Goal: Transaction & Acquisition: Purchase product/service

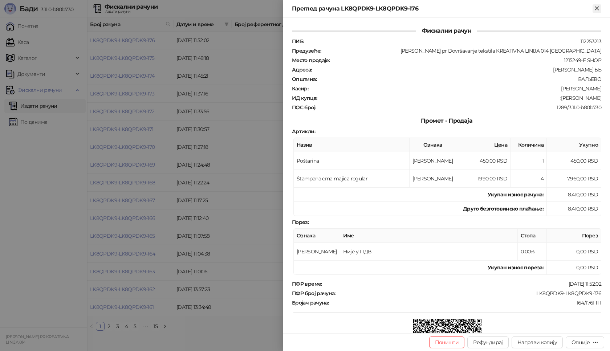
click at [598, 11] on icon "Close" at bounding box center [596, 8] width 7 height 7
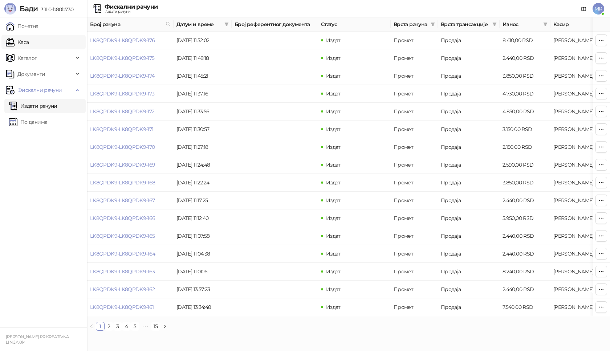
click at [23, 42] on link "Каса" at bounding box center [17, 42] width 23 height 15
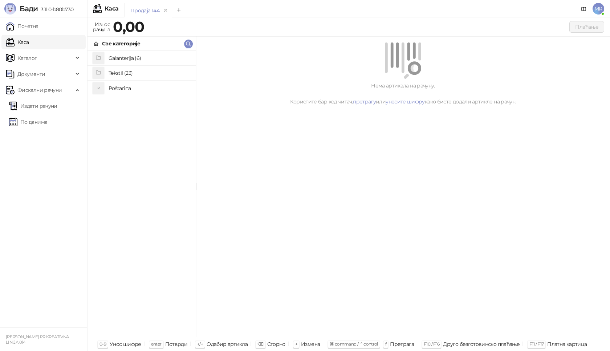
click at [118, 87] on h4 "Poštarina" at bounding box center [149, 88] width 81 height 12
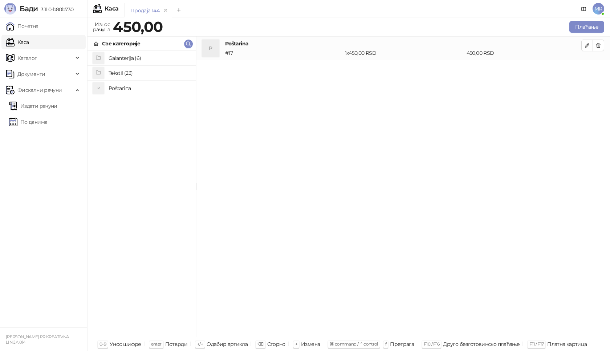
click at [120, 73] on h4 "Tekstil (23)" at bounding box center [149, 73] width 81 height 12
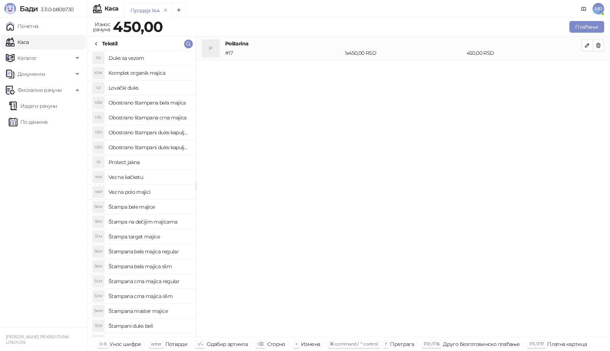
click at [156, 297] on h4 "Štampana crna majica slim" at bounding box center [149, 296] width 81 height 12
click at [588, 68] on icon "button" at bounding box center [587, 69] width 6 height 6
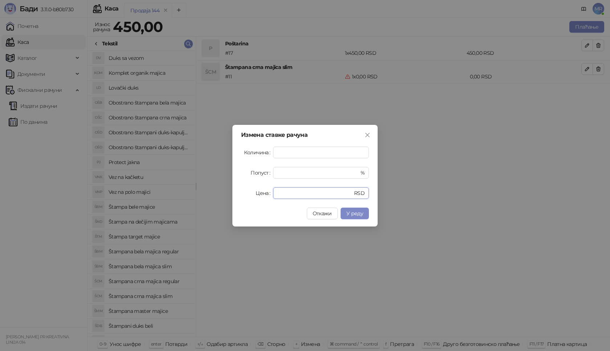
drag, startPoint x: 246, startPoint y: 196, endPoint x: 229, endPoint y: 195, distance: 16.4
click at [232, 196] on div "Измена ставке рачуна Количина * Попуст * % Цена * RSD Откажи У реду" at bounding box center [305, 175] width 610 height 351
type input "****"
click at [351, 217] on button "У реду" at bounding box center [354, 214] width 28 height 12
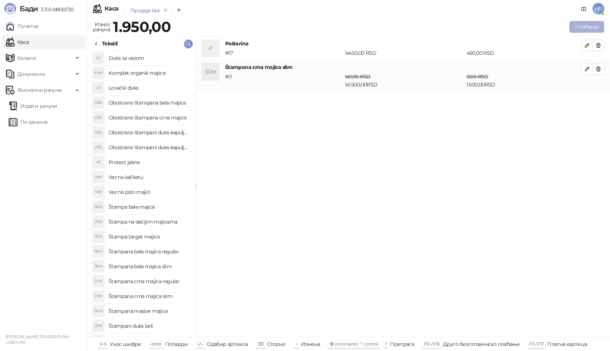
click at [588, 26] on button "Плаћање" at bounding box center [586, 27] width 35 height 12
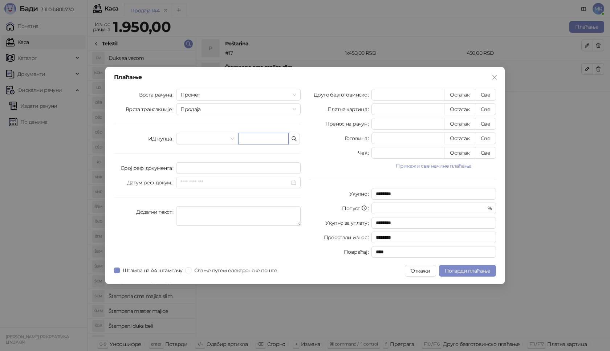
click at [251, 140] on input "text" at bounding box center [263, 139] width 50 height 12
paste input "**********"
type input "**********"
click at [484, 93] on button "Све" at bounding box center [485, 95] width 21 height 12
type input "****"
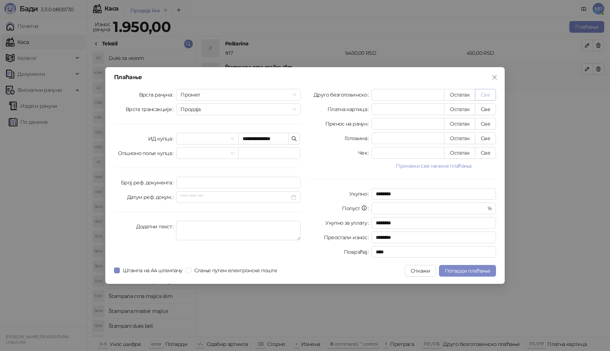
type input "****"
click at [470, 271] on span "Потврди плаћање" at bounding box center [467, 270] width 45 height 7
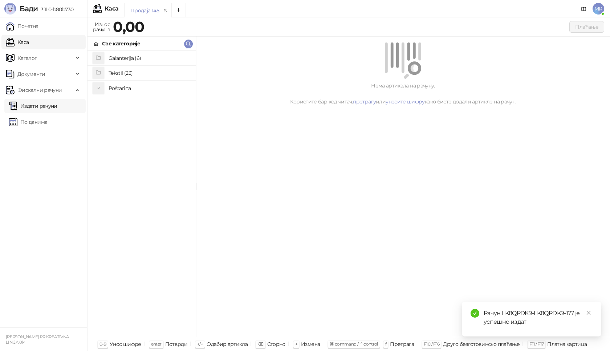
click at [29, 104] on link "Издати рачуни" at bounding box center [33, 106] width 49 height 15
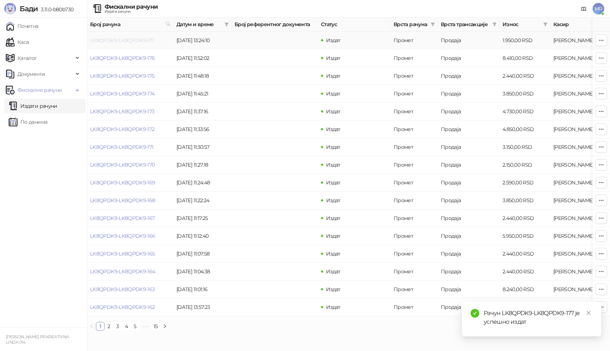
click at [126, 40] on link "LK8QPDK9-LK8QPDK9-177" at bounding box center [122, 40] width 65 height 7
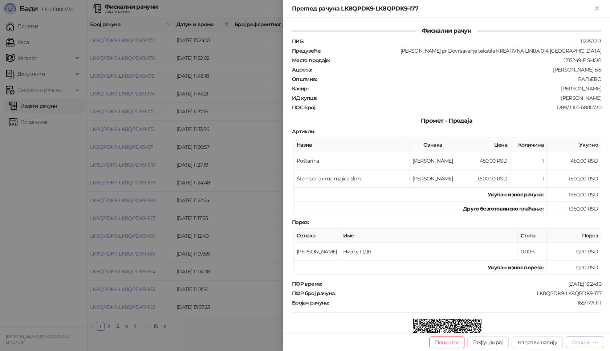
click at [588, 343] on div "Опције" at bounding box center [580, 342] width 18 height 7
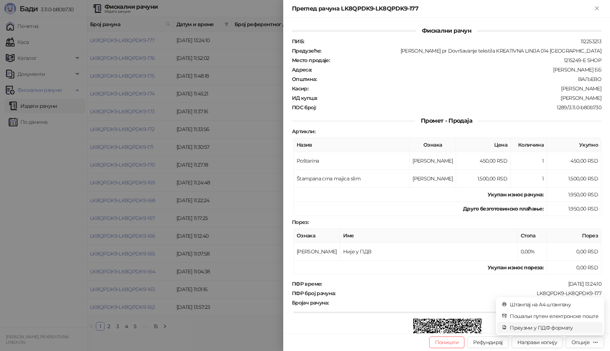
click at [554, 327] on span "Преузми у ПДФ формату" at bounding box center [553, 328] width 89 height 8
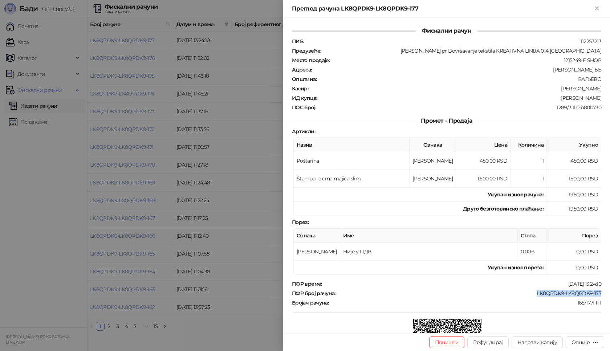
drag, startPoint x: 599, startPoint y: 293, endPoint x: 529, endPoint y: 292, distance: 70.0
click at [529, 292] on div "Фискални рачун ПИБ : 112253213 Предузеће : [PERSON_NAME] pr Dovršavanje tekstil…" at bounding box center [446, 175] width 327 height 315
copy div "LK8QPDK9-LK8QPDK9-177"
drag, startPoint x: 594, startPoint y: 98, endPoint x: 565, endPoint y: 100, distance: 29.5
click at [565, 100] on div "Фискални рачун ПИБ : 112253213 Предузеће : [PERSON_NAME] pr Dovršavanje tekstil…" at bounding box center [446, 175] width 327 height 315
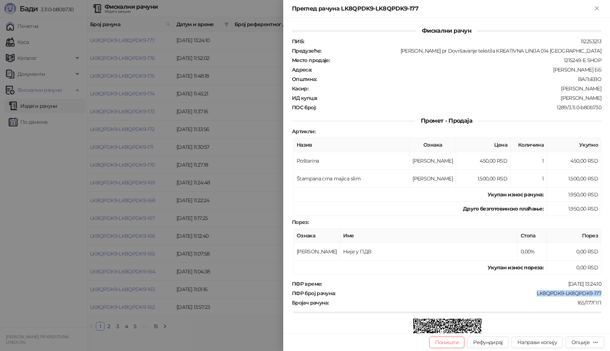
copy div "[PERSON_NAME]"
drag, startPoint x: 596, startPoint y: 9, endPoint x: 440, endPoint y: 74, distance: 168.8
click at [596, 9] on icon "Close" at bounding box center [596, 8] width 3 height 3
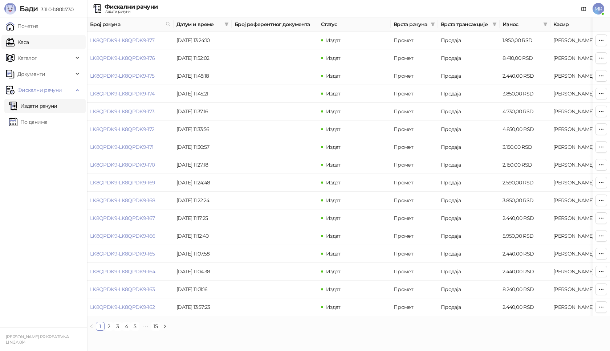
click at [29, 42] on link "Каса" at bounding box center [17, 42] width 23 height 15
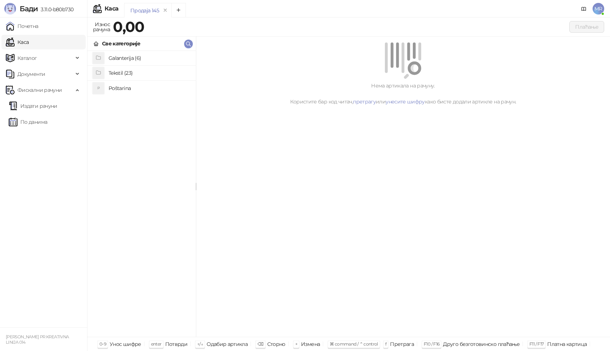
click at [120, 89] on h4 "Poštarina" at bounding box center [149, 88] width 81 height 12
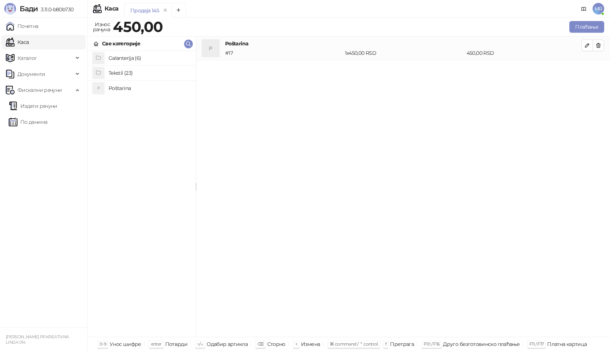
click at [121, 70] on h4 "Tekstil (23)" at bounding box center [149, 73] width 81 height 12
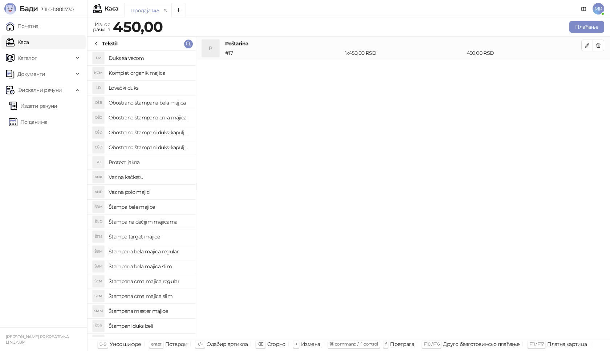
click at [168, 104] on h4 "Obostrano štampana bela majica" at bounding box center [149, 103] width 81 height 12
click at [598, 69] on icon "button" at bounding box center [598, 69] width 6 height 6
click at [163, 118] on h4 "Obostrano štampana crna majica" at bounding box center [149, 118] width 81 height 12
click at [586, 71] on icon "button" at bounding box center [587, 69] width 6 height 6
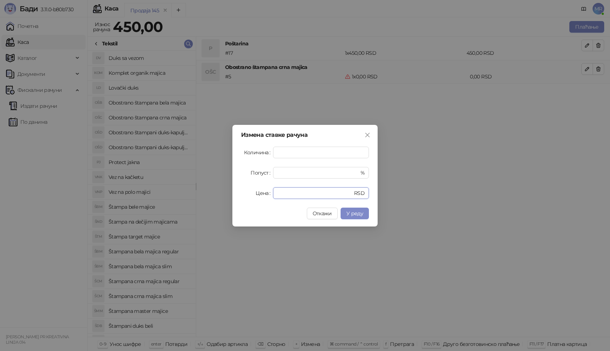
drag, startPoint x: 285, startPoint y: 191, endPoint x: 272, endPoint y: 195, distance: 14.0
click at [272, 195] on div "Цена * RSD" at bounding box center [305, 193] width 128 height 12
type input "****"
click at [351, 213] on span "У реду" at bounding box center [354, 213] width 17 height 7
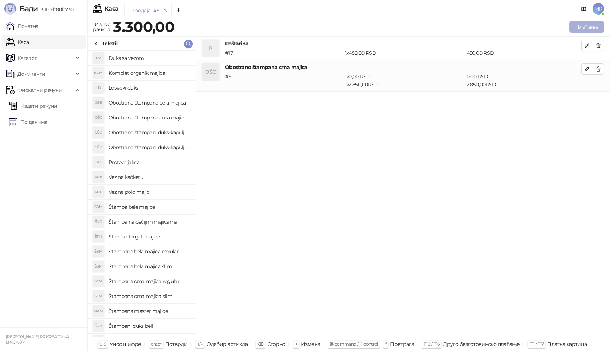
click at [588, 24] on button "Плаћање" at bounding box center [586, 27] width 35 height 12
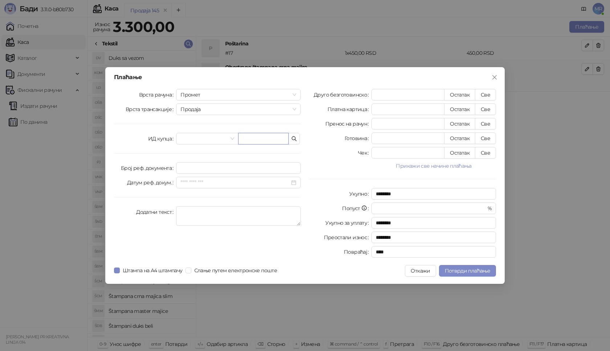
click at [263, 138] on input "text" at bounding box center [263, 139] width 50 height 12
paste input "**********"
type input "**********"
click at [487, 93] on button "Све" at bounding box center [485, 95] width 21 height 12
type input "****"
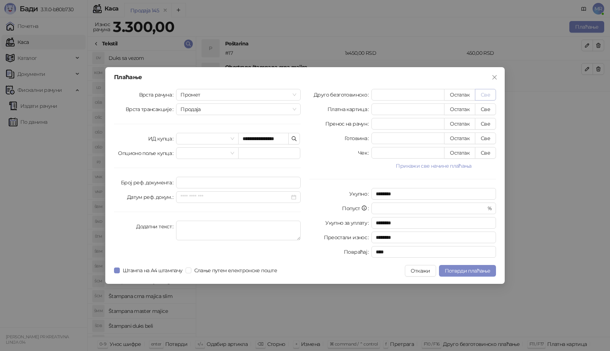
type input "****"
click at [467, 270] on span "Потврди плаћање" at bounding box center [467, 270] width 45 height 7
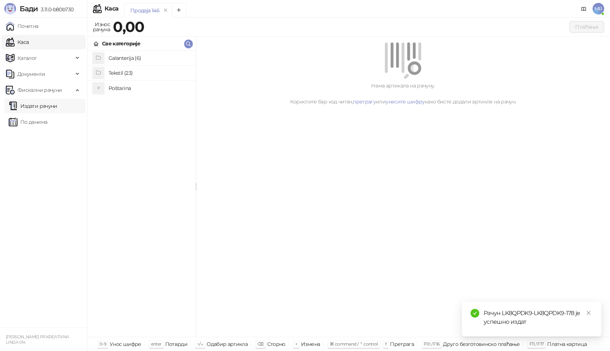
click at [50, 106] on link "Издати рачуни" at bounding box center [33, 106] width 49 height 15
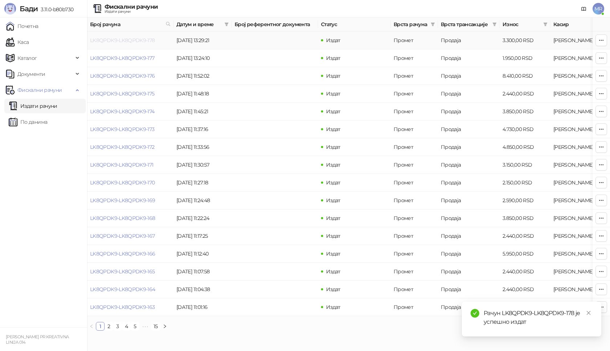
click at [136, 40] on link "LK8QPDK9-LK8QPDK9-178" at bounding box center [122, 40] width 65 height 7
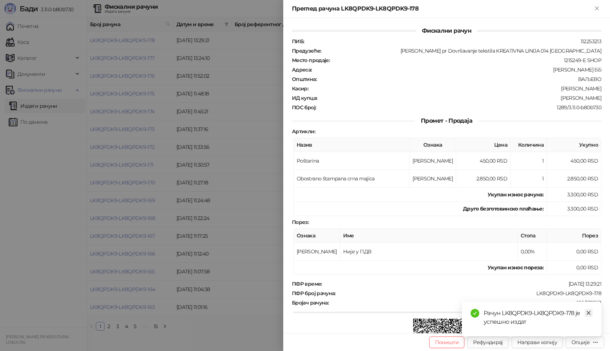
click at [591, 310] on link "Close" at bounding box center [588, 313] width 8 height 8
click at [586, 343] on div "Опције" at bounding box center [580, 342] width 18 height 7
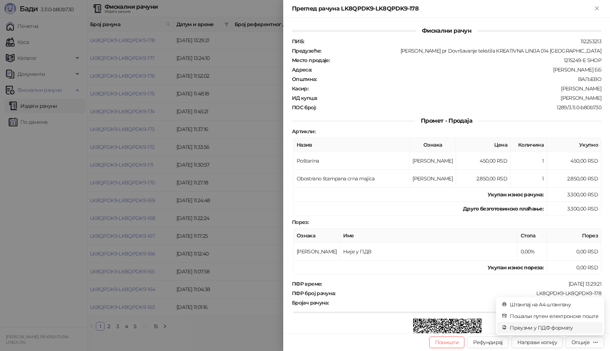
click at [564, 331] on span "Преузми у ПДФ формату" at bounding box center [553, 328] width 89 height 8
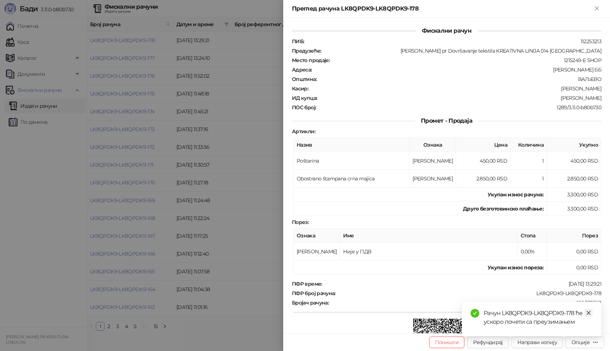
click at [590, 314] on icon "close" at bounding box center [588, 312] width 5 height 5
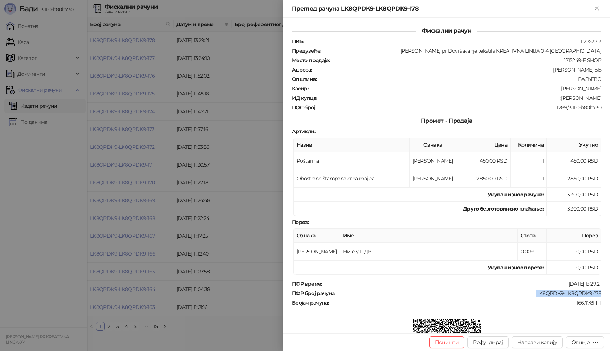
drag, startPoint x: 598, startPoint y: 291, endPoint x: 529, endPoint y: 295, distance: 69.1
click at [529, 295] on div "Фискални рачун ПИБ : 112253213 Предузеће : [PERSON_NAME] pr Dovršavanje tekstil…" at bounding box center [446, 175] width 327 height 315
copy div "LK8QPDK9-LK8QPDK9-178"
click at [599, 341] on button "Опције" at bounding box center [584, 342] width 38 height 12
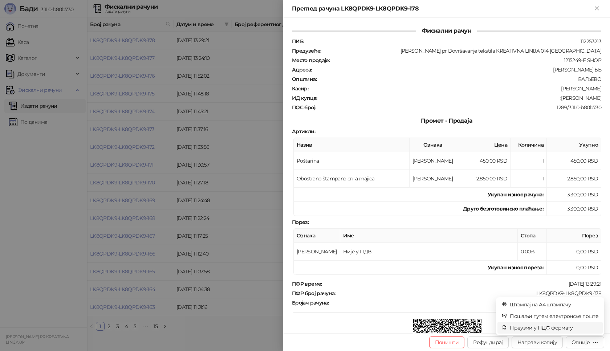
click at [556, 327] on span "Преузми у ПДФ формату" at bounding box center [553, 328] width 89 height 8
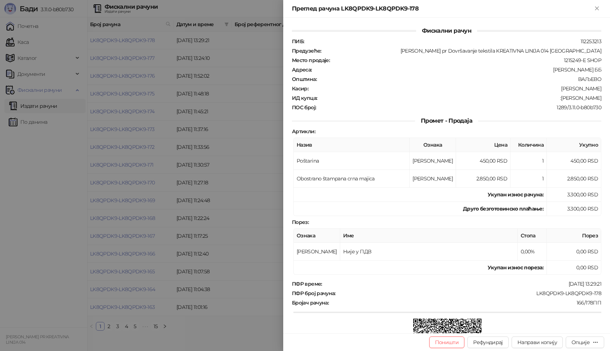
click at [541, 303] on div "166/178ПП" at bounding box center [465, 302] width 273 height 7
drag, startPoint x: 599, startPoint y: 292, endPoint x: 525, endPoint y: 292, distance: 73.3
click at [525, 292] on div "Фискални рачун ПИБ : 112253213 Предузеће : [PERSON_NAME] pr Dovršavanje tekstil…" at bounding box center [446, 175] width 327 height 315
copy div "LK8QPDK9-LK8QPDK9-178"
drag, startPoint x: 600, startPoint y: 98, endPoint x: 555, endPoint y: 97, distance: 45.0
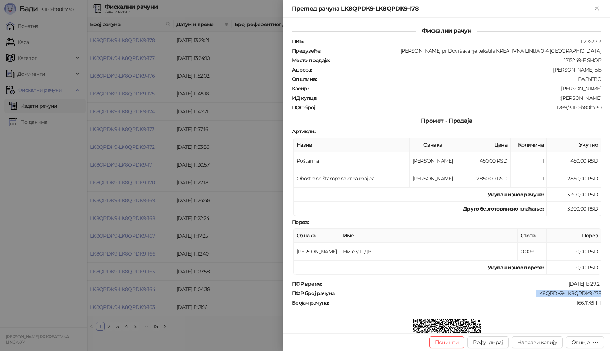
click at [555, 97] on div "Фискални рачун ПИБ : 112253213 Предузеће : [PERSON_NAME] pr Dovršavanje tekstil…" at bounding box center [446, 175] width 327 height 315
copy div "[PERSON_NAME]"
